Goal: Task Accomplishment & Management: Manage account settings

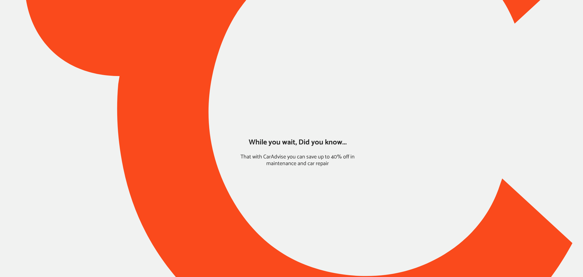
type input "*****"
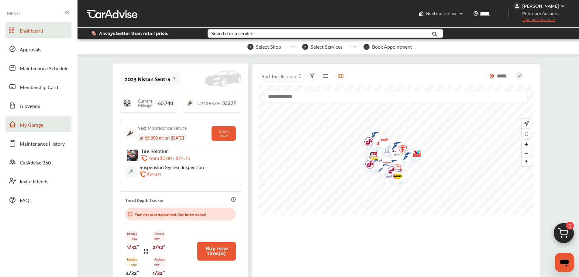
click at [43, 128] on span "My Garage" at bounding box center [31, 125] width 23 height 8
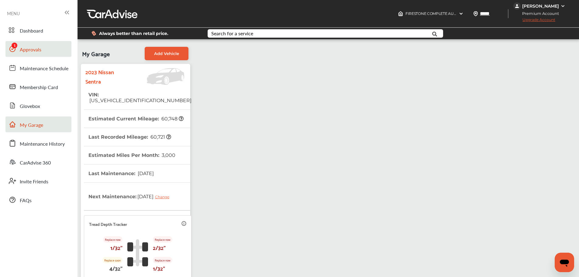
click at [41, 54] on link "Approvals" at bounding box center [38, 49] width 66 height 16
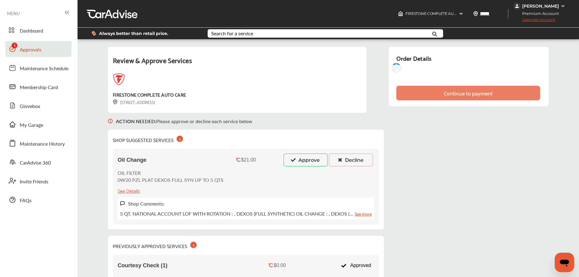
click at [307, 162] on button "Approve" at bounding box center [305, 159] width 44 height 13
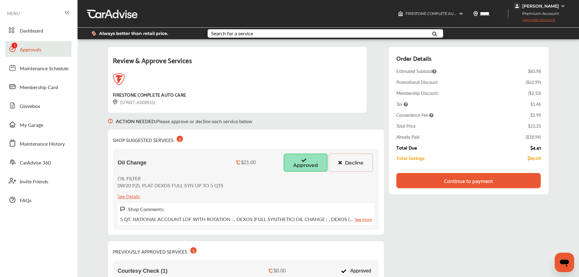
click at [516, 176] on div "Continue to payment" at bounding box center [468, 180] width 144 height 15
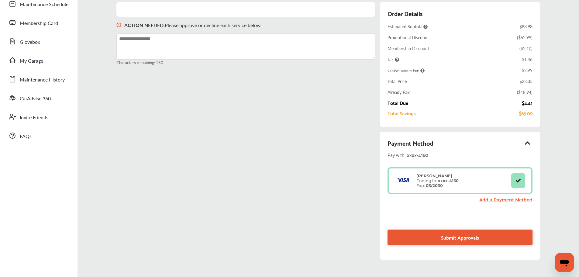
scroll to position [91, 0]
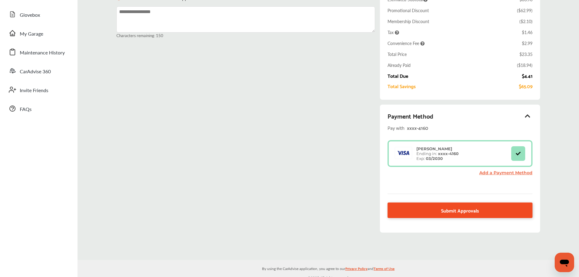
click at [525, 210] on link "Submit Approvals" at bounding box center [459, 209] width 145 height 15
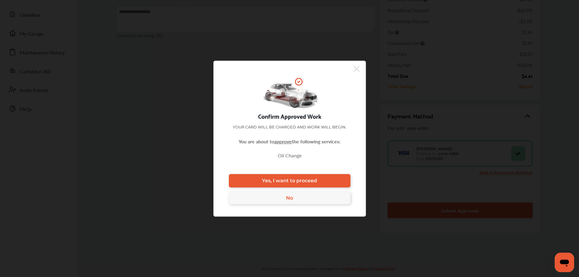
click at [332, 172] on div "Confirm Approved Work Your card will be charged and work will begin. You are ab…" at bounding box center [289, 138] width 152 height 156
click at [340, 180] on link "Yes, I want to proceed" at bounding box center [289, 180] width 121 height 13
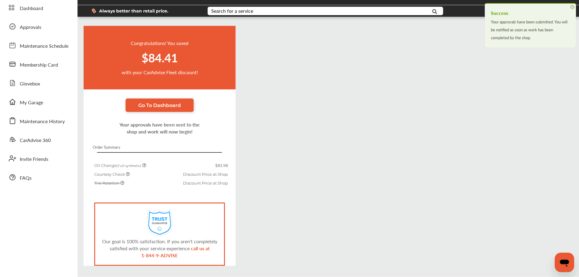
scroll to position [44, 0]
